Goal: Transaction & Acquisition: Purchase product/service

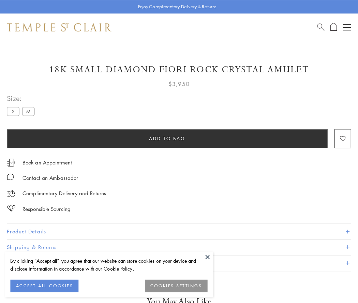
scroll to position [3, 0]
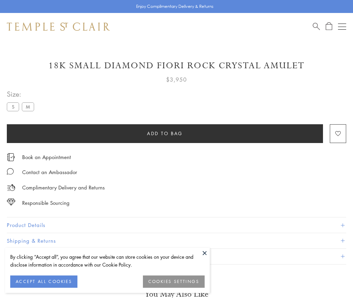
click at [165, 133] on span "Add to bag" at bounding box center [165, 134] width 36 height 8
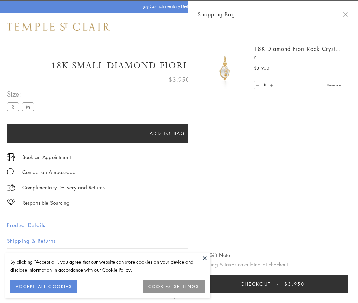
click at [277, 284] on button "Checkout $3,950" at bounding box center [273, 284] width 150 height 18
